Goal: Information Seeking & Learning: Learn about a topic

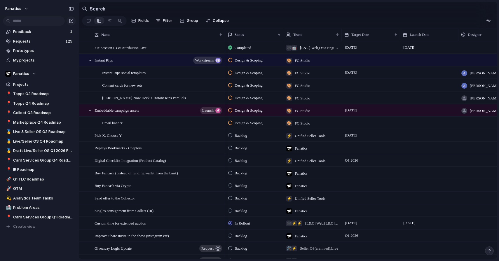
click at [119, 6] on section "Search" at bounding box center [288, 8] width 418 height 13
click at [54, 143] on span "Live/Seller OS Q4 Roadmap" at bounding box center [43, 141] width 61 height 6
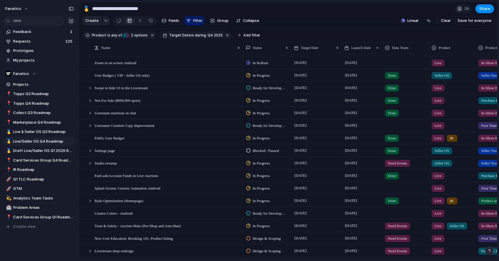
scroll to position [48, 0]
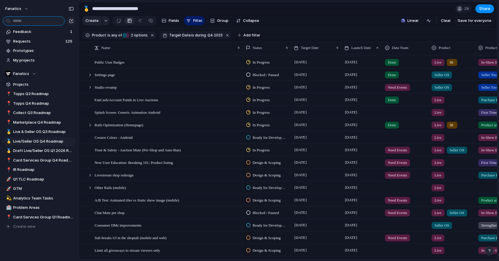
click at [44, 23] on input "text" at bounding box center [34, 20] width 62 height 9
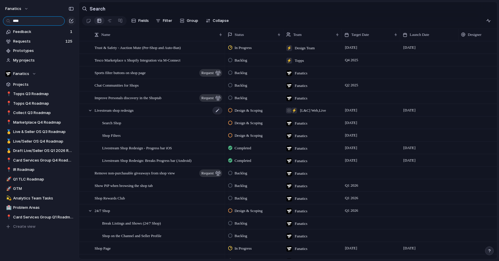
type input "****"
click at [134, 112] on span "Livestream shop redesign" at bounding box center [113, 110] width 39 height 7
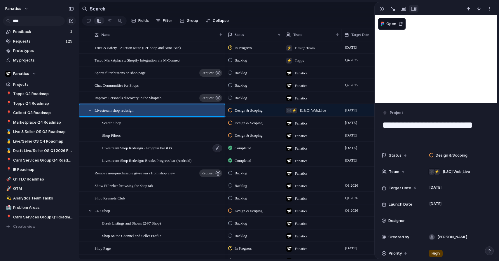
scroll to position [0, 0]
click at [378, 8] on button "button" at bounding box center [381, 9] width 9 height 8
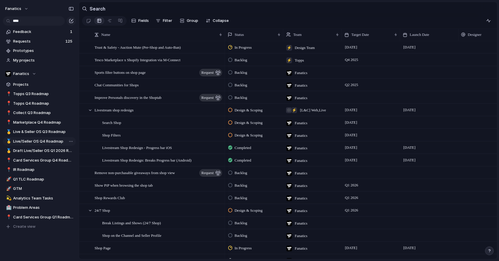
click at [51, 139] on span "Live/Seller OS Q4 Roadmap" at bounding box center [43, 141] width 61 height 6
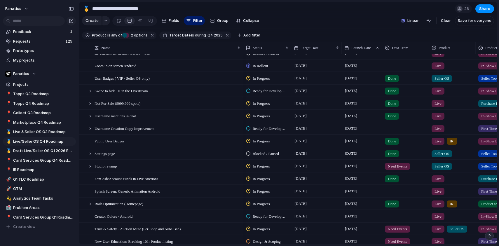
scroll to position [21, 0]
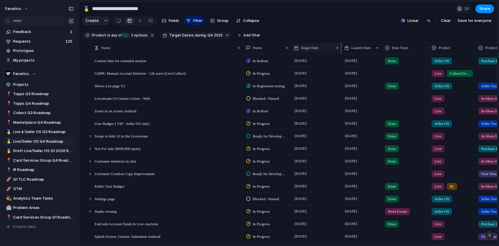
click at [318, 47] on span "Target Date" at bounding box center [310, 48] width 18 height 6
click at [318, 82] on span "Sort ascending" at bounding box center [318, 80] width 28 height 6
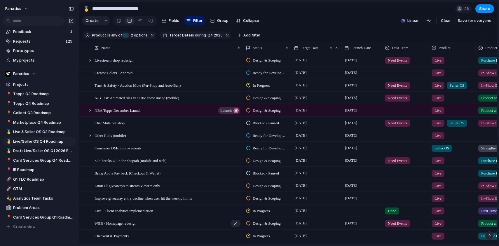
click at [146, 226] on div "WEB - Homepage redesign" at bounding box center [167, 223] width 146 height 12
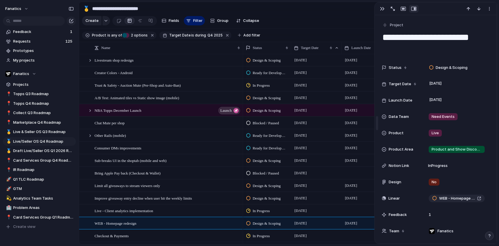
drag, startPoint x: 427, startPoint y: 44, endPoint x: 380, endPoint y: 38, distance: 48.0
click at [380, 38] on div "**********" at bounding box center [435, 123] width 122 height 242
click at [381, 11] on div "button" at bounding box center [382, 8] width 5 height 5
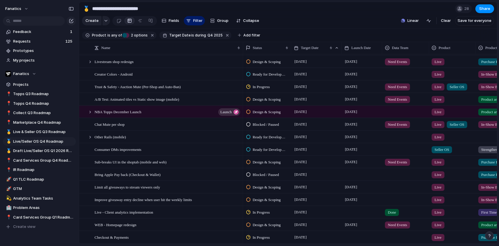
scroll to position [202, 0]
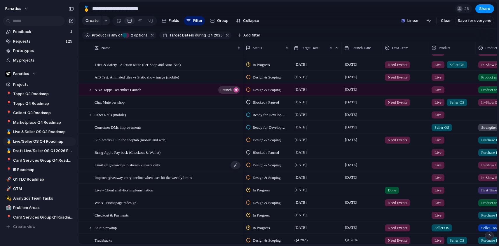
click at [165, 169] on div "Limit all giveaways to stream viewers only" at bounding box center [167, 165] width 146 height 12
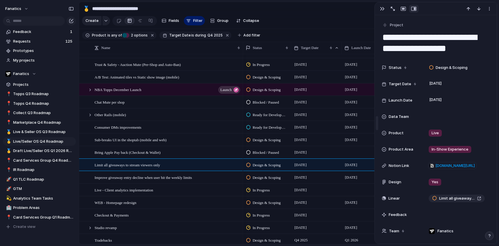
drag, startPoint x: 469, startPoint y: 48, endPoint x: 374, endPoint y: 39, distance: 95.4
click at [374, 39] on div "**********" at bounding box center [435, 123] width 122 height 242
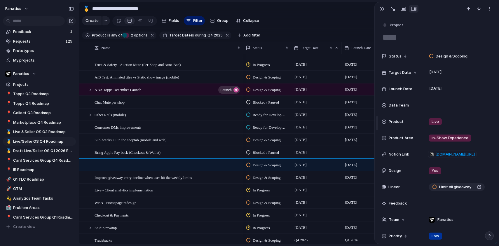
type textarea "**********"
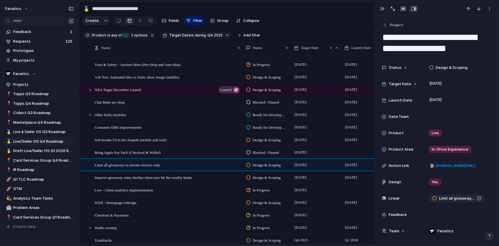
click at [387, 8] on div at bounding box center [397, 9] width 42 height 8
click at [385, 8] on button "button" at bounding box center [381, 9] width 9 height 8
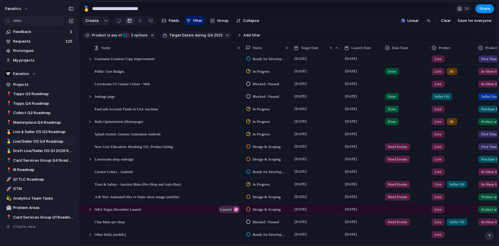
scroll to position [110, 0]
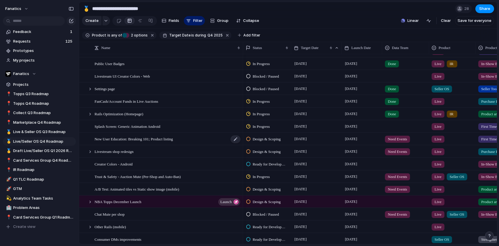
click at [167, 143] on div "New User Education: Breaking 101; Product listing" at bounding box center [167, 139] width 146 height 12
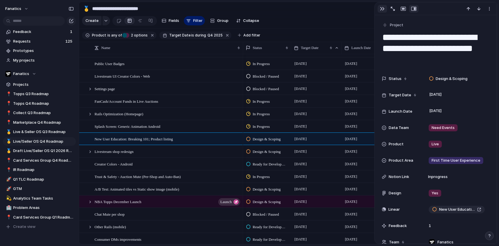
click at [383, 7] on div "button" at bounding box center [382, 8] width 5 height 5
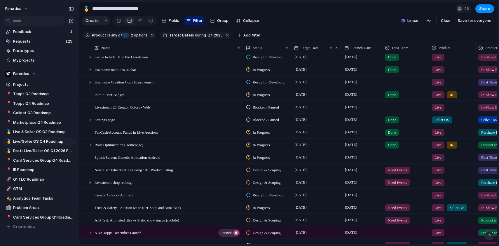
scroll to position [74, 0]
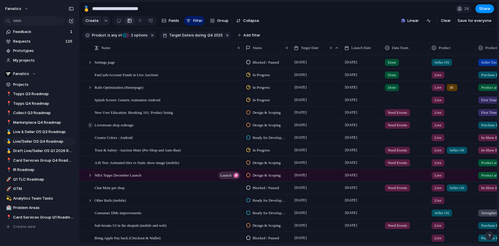
click at [91, 124] on div at bounding box center [89, 124] width 5 height 5
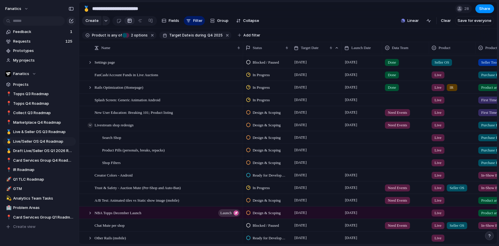
click at [89, 123] on div at bounding box center [89, 124] width 5 height 5
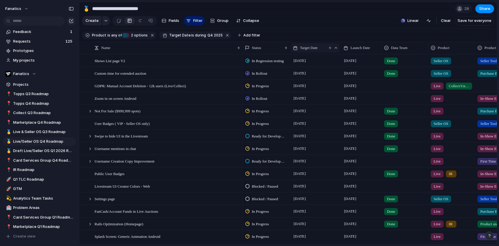
click at [318, 50] on span "Target Date" at bounding box center [309, 48] width 18 height 6
click at [220, 104] on div "Modify Hide Clear sort Sort descending" at bounding box center [249, 123] width 499 height 246
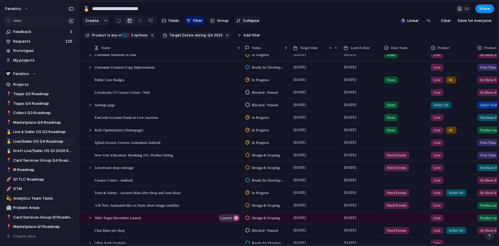
click at [254, 23] on span "Collapse" at bounding box center [251, 21] width 16 height 6
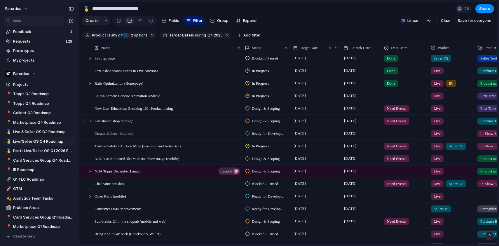
click at [92, 122] on div at bounding box center [87, 121] width 16 height 12
click at [91, 122] on div at bounding box center [89, 120] width 5 height 5
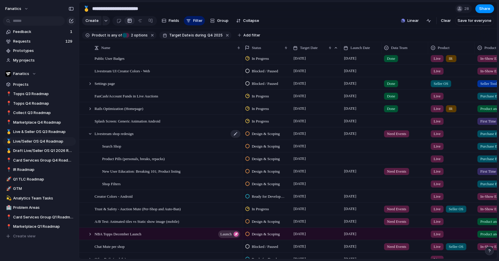
scroll to position [122, 0]
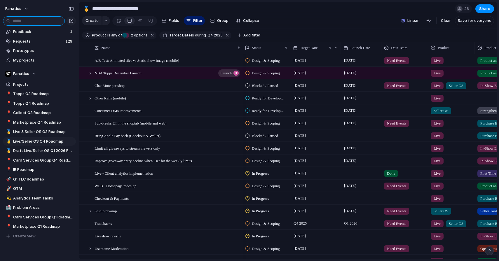
click at [43, 20] on input "text" at bounding box center [34, 20] width 62 height 9
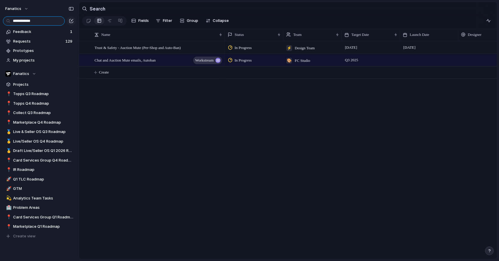
type input "**********"
click at [110, 65] on div "Chat and Auction Mute emails, Autoban workstream" at bounding box center [158, 60] width 128 height 12
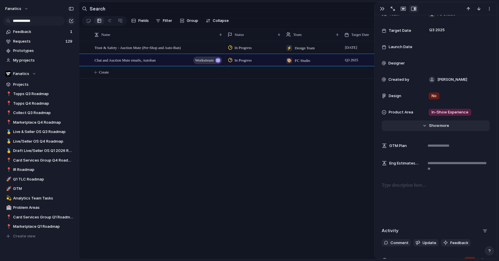
click at [437, 126] on span "Show" at bounding box center [434, 126] width 10 height 6
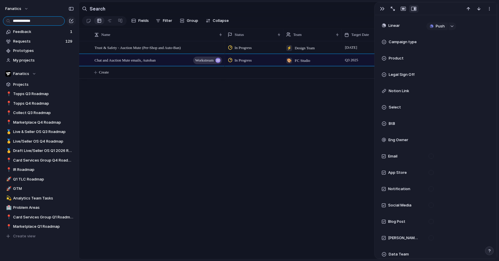
click at [61, 22] on input "**********" at bounding box center [34, 20] width 62 height 9
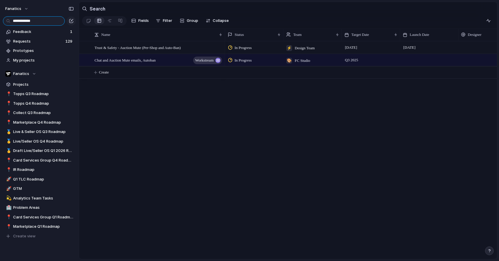
drag, startPoint x: 61, startPoint y: 22, endPoint x: 0, endPoint y: 19, distance: 60.7
click at [0, 20] on div "**********" at bounding box center [39, 20] width 79 height 10
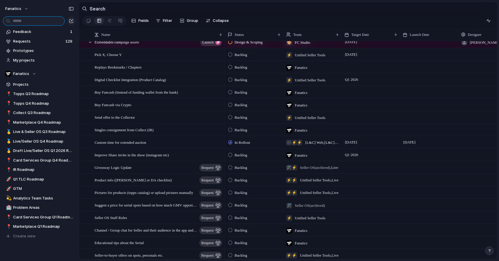
scroll to position [97, 0]
